Goal: Information Seeking & Learning: Learn about a topic

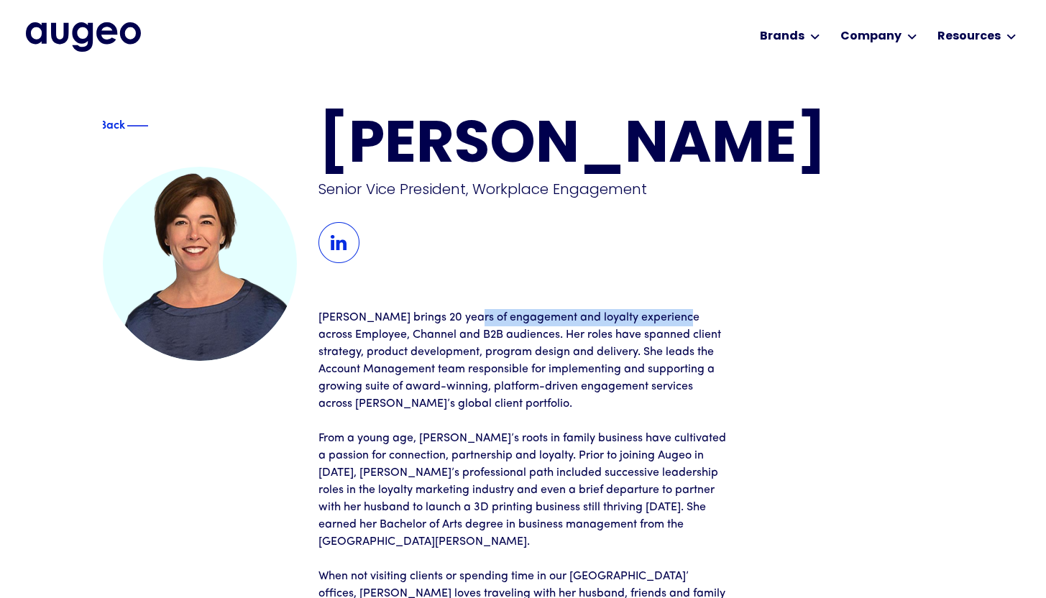
drag, startPoint x: 696, startPoint y: 316, endPoint x: 405, endPoint y: 310, distance: 291.1
click at [430, 310] on p "[PERSON_NAME] brings 20 years of engagement and loyalty experience across Emplo…" at bounding box center [523, 360] width 410 height 103
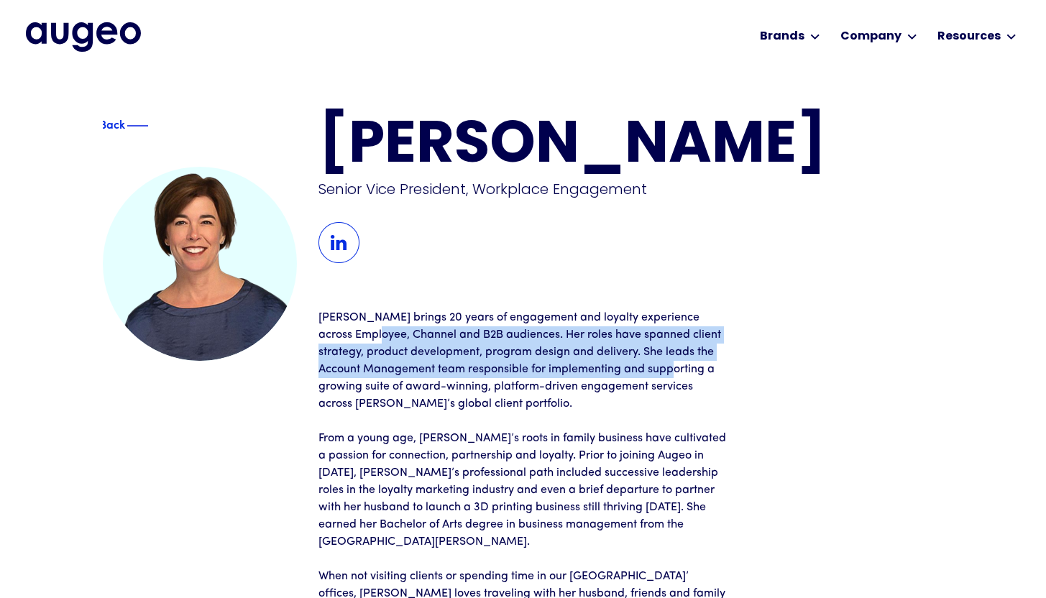
drag, startPoint x: 458, startPoint y: 340, endPoint x: 759, endPoint y: 395, distance: 306.1
click at [740, 382] on div "[PERSON_NAME] Senior Vice President, Workplace Engagement [PERSON_NAME] brings …" at bounding box center [630, 369] width 625 height 502
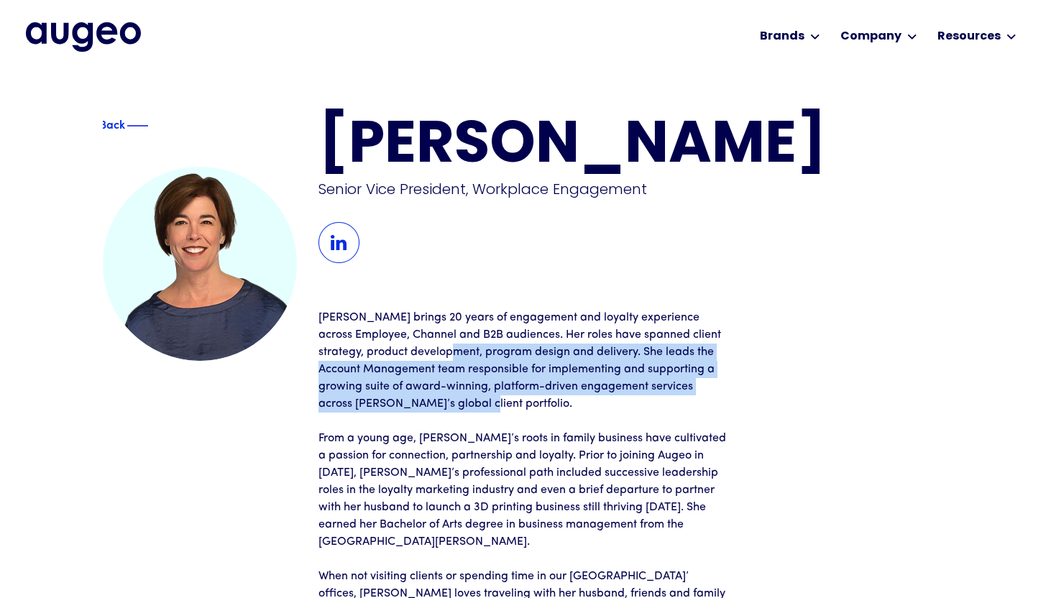
drag, startPoint x: 535, startPoint y: 379, endPoint x: 466, endPoint y: 330, distance: 84.6
click at [475, 333] on p "[PERSON_NAME] brings 20 years of engagement and loyalty experience across Emplo…" at bounding box center [523, 360] width 410 height 103
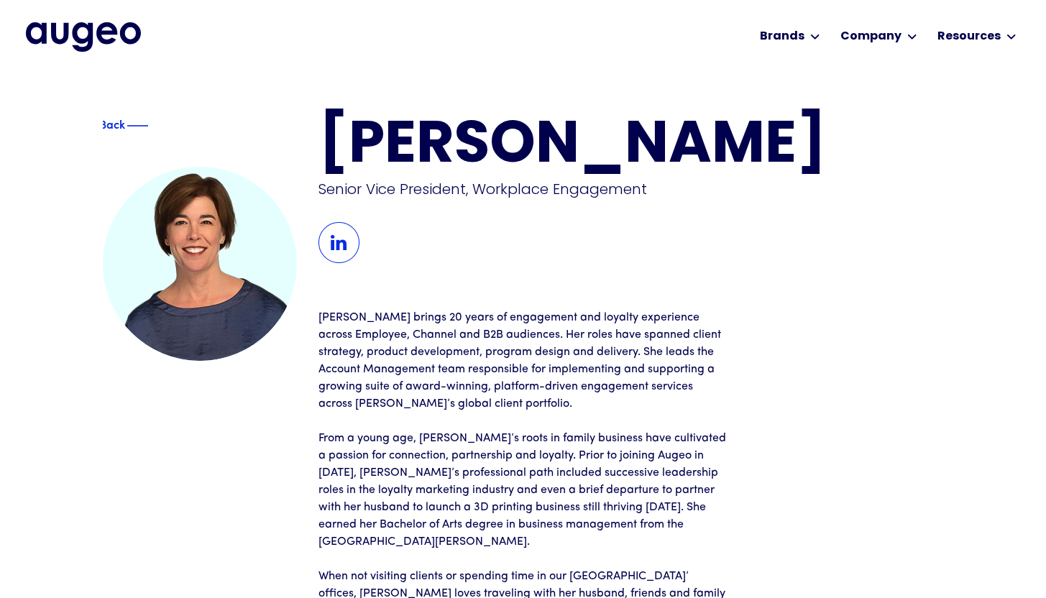
click at [689, 410] on p "[PERSON_NAME] brings 20 years of engagement and loyalty experience across Emplo…" at bounding box center [523, 360] width 410 height 103
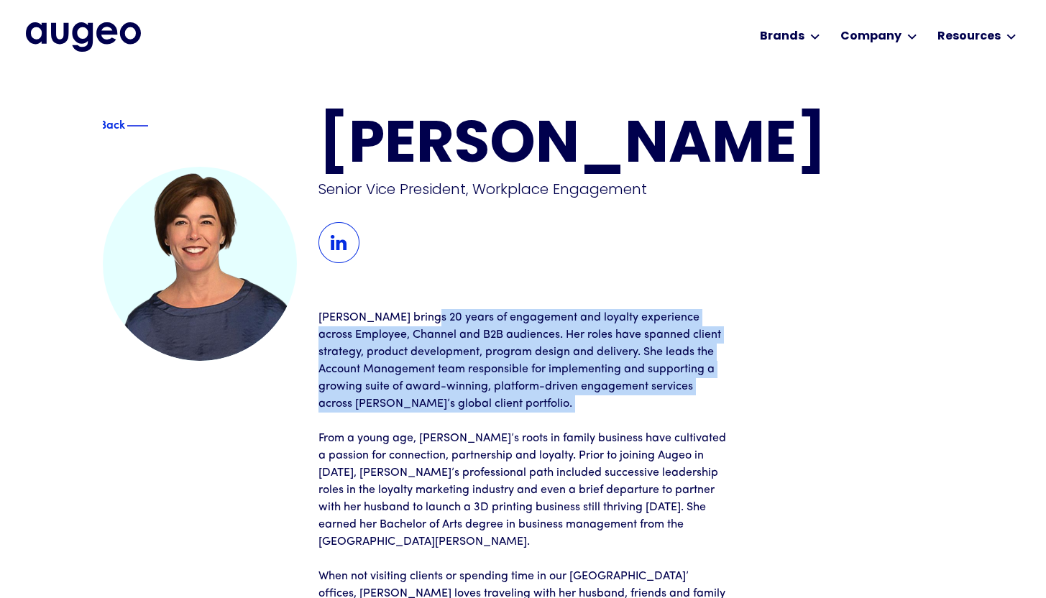
drag, startPoint x: 701, startPoint y: 415, endPoint x: 395, endPoint y: 297, distance: 328.1
click at [400, 301] on div "[PERSON_NAME] Senior Vice President, Workplace Engagement [PERSON_NAME] brings …" at bounding box center [630, 369] width 625 height 502
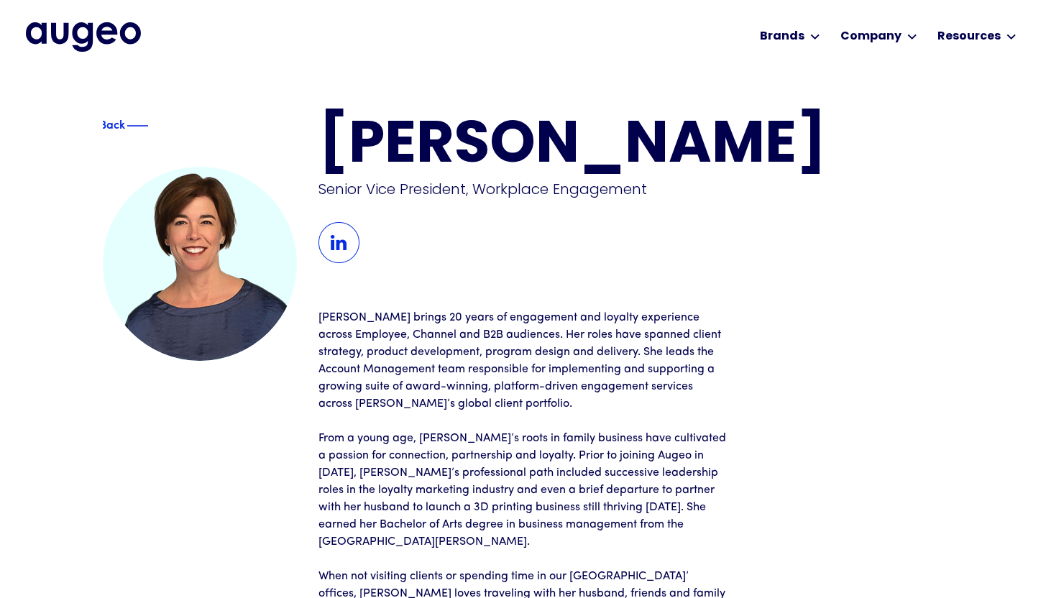
drag, startPoint x: 542, startPoint y: 413, endPoint x: 658, endPoint y: 456, distance: 123.5
click at [650, 454] on div "[PERSON_NAME] brings 20 years of engagement and loyalty experience across Emplo…" at bounding box center [523, 464] width 410 height 310
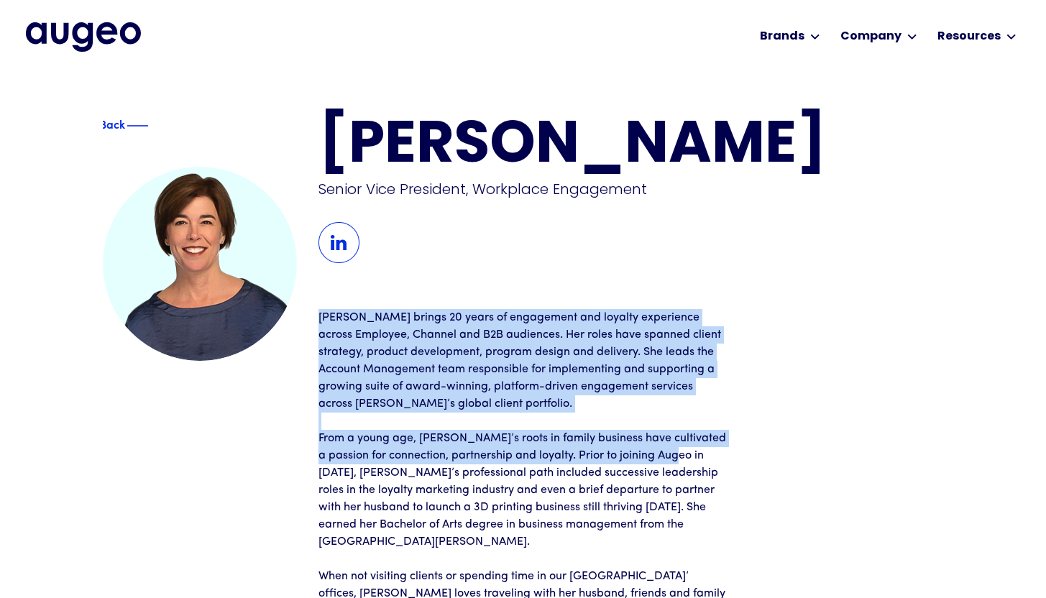
click at [392, 306] on div "[PERSON_NAME] Senior Vice President, Workplace Engagement [PERSON_NAME] brings …" at bounding box center [630, 369] width 625 height 502
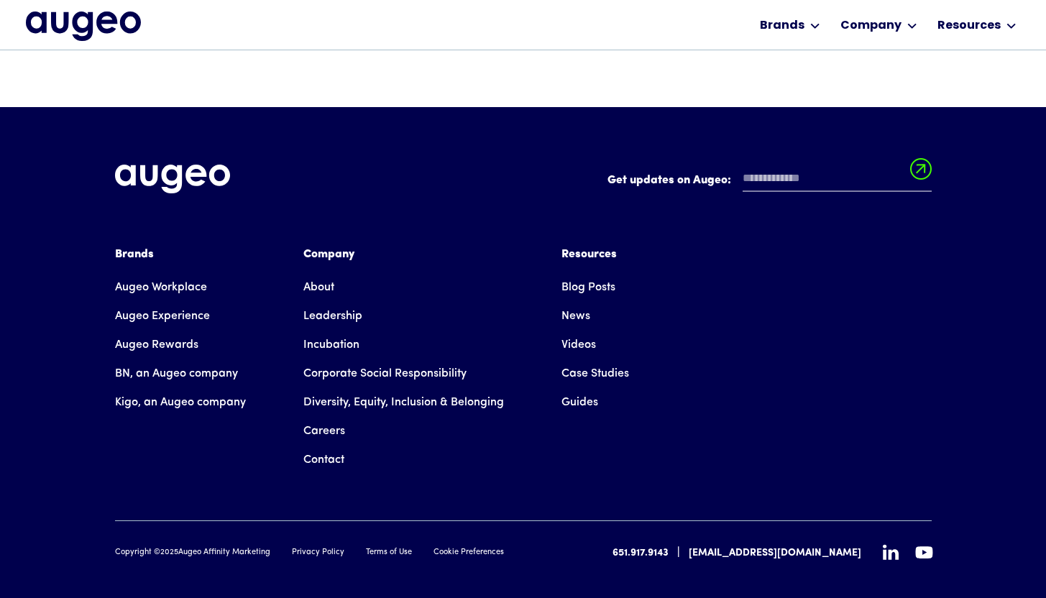
scroll to position [584, 0]
